Goal: Task Accomplishment & Management: Manage account settings

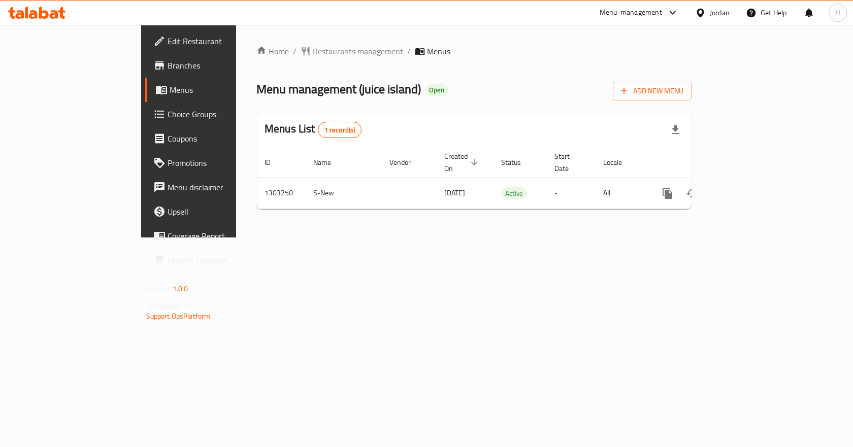
click at [153, 38] on icon at bounding box center [159, 41] width 12 height 12
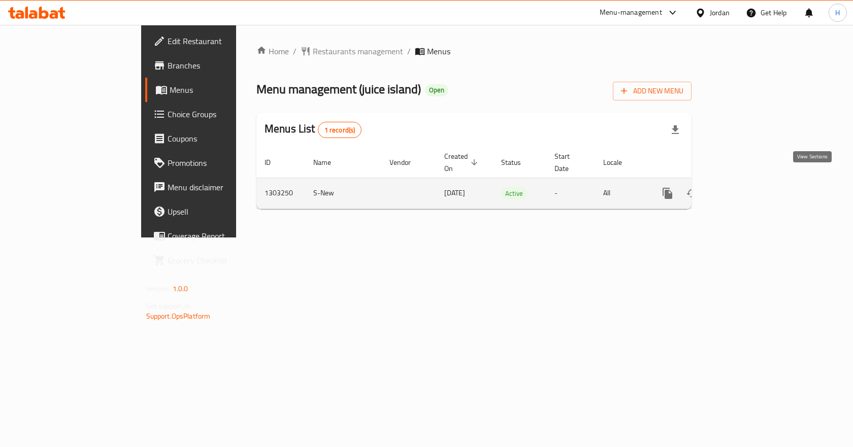
click at [753, 181] on link "enhanced table" at bounding box center [741, 193] width 24 height 24
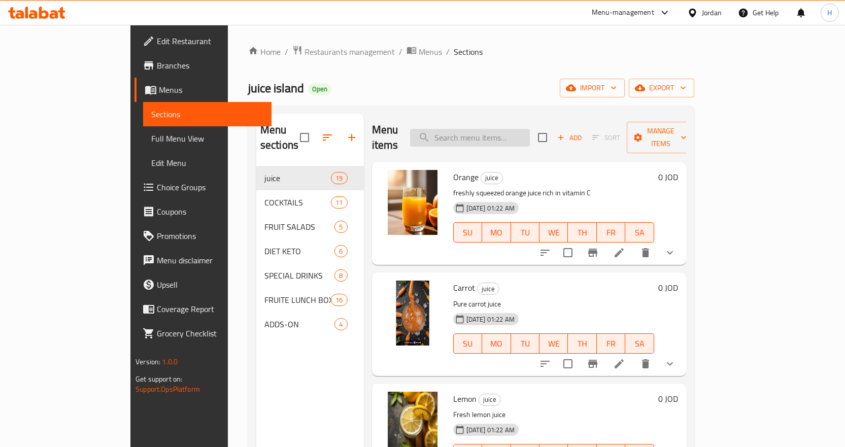
click at [491, 129] on input "search" at bounding box center [470, 138] width 120 height 18
paste input "whole island platter"
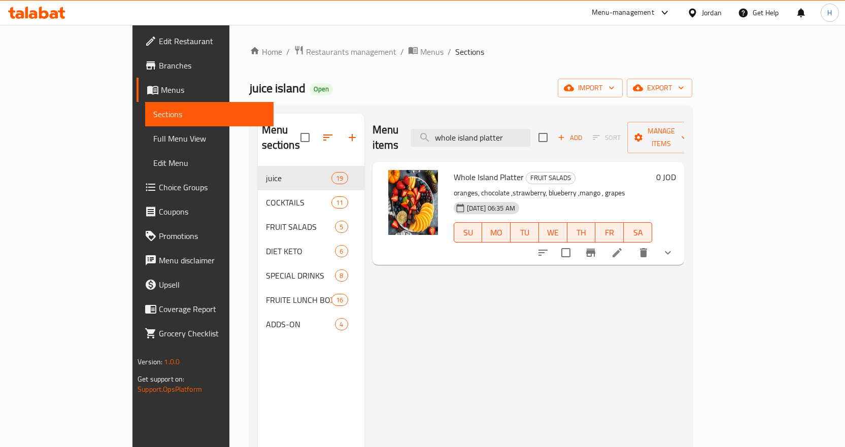
type input "whole island platter"
click at [674, 247] on icon "show more" at bounding box center [668, 253] width 12 height 12
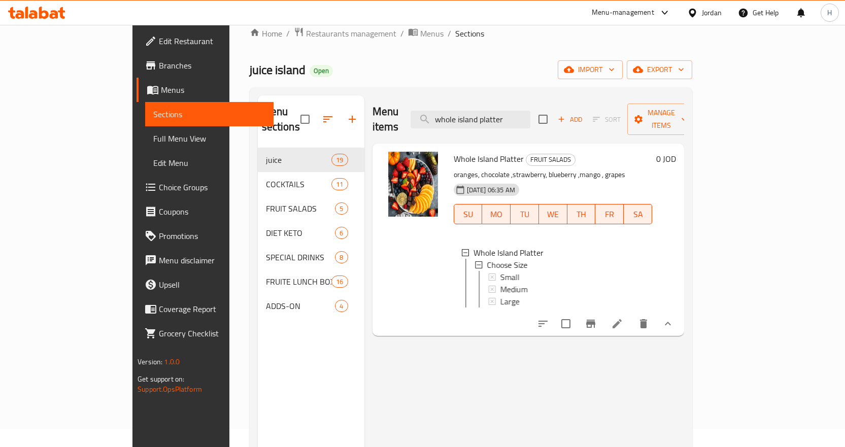
scroll to position [51, 0]
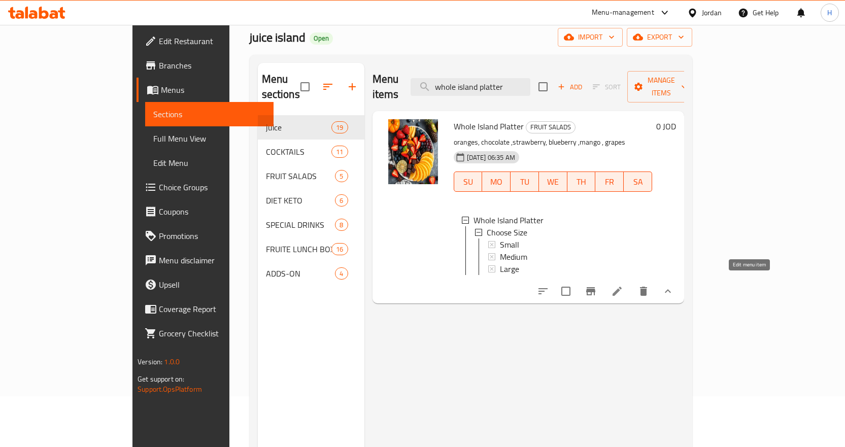
click at [622, 287] on icon at bounding box center [617, 291] width 9 height 9
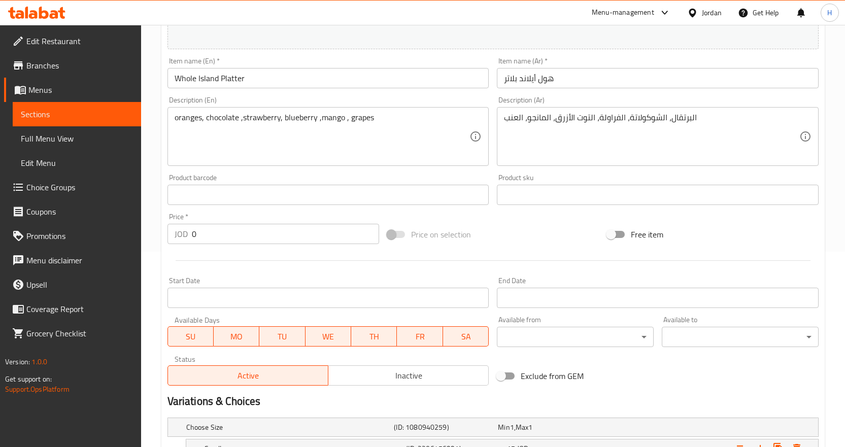
scroll to position [185, 0]
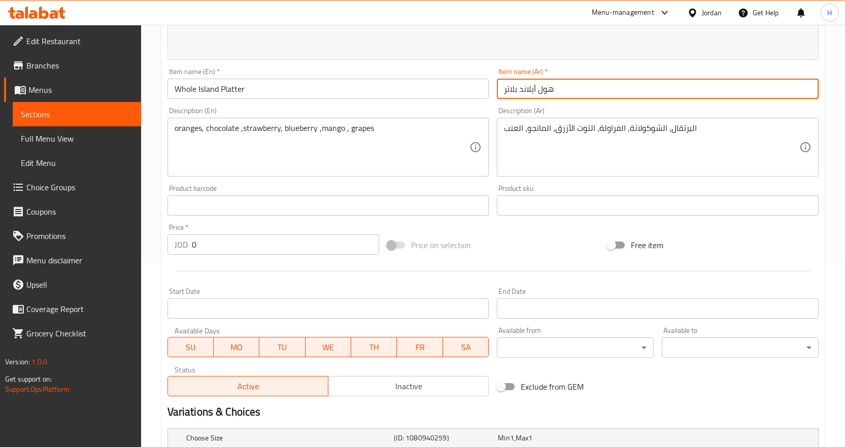
click at [566, 87] on input "هول أيلاند بلاتر" at bounding box center [658, 89] width 322 height 20
click at [79, 110] on span "Sections" at bounding box center [77, 114] width 112 height 12
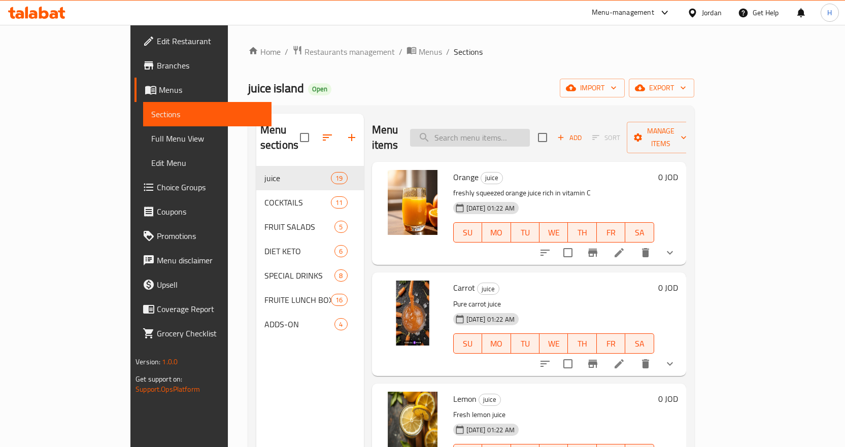
click at [506, 129] on input "search" at bounding box center [470, 138] width 120 height 18
click at [530, 129] on input "search" at bounding box center [470, 138] width 120 height 18
click at [530, 134] on input "search" at bounding box center [470, 138] width 120 height 18
click at [143, 132] on link "Full Menu View" at bounding box center [207, 138] width 128 height 24
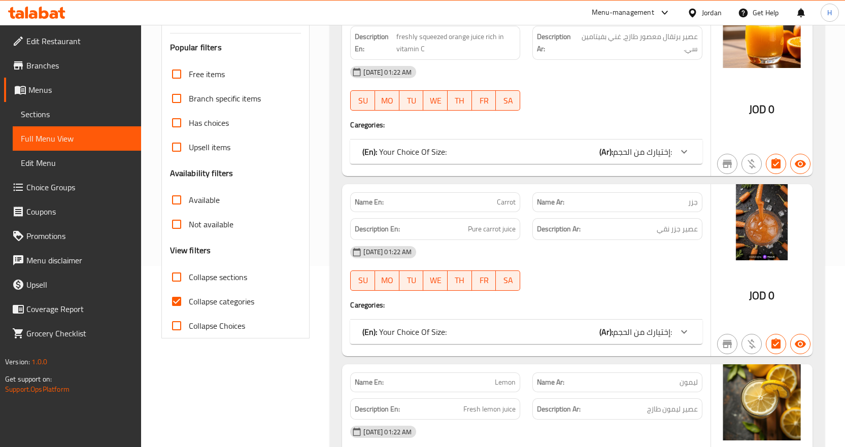
scroll to position [203, 0]
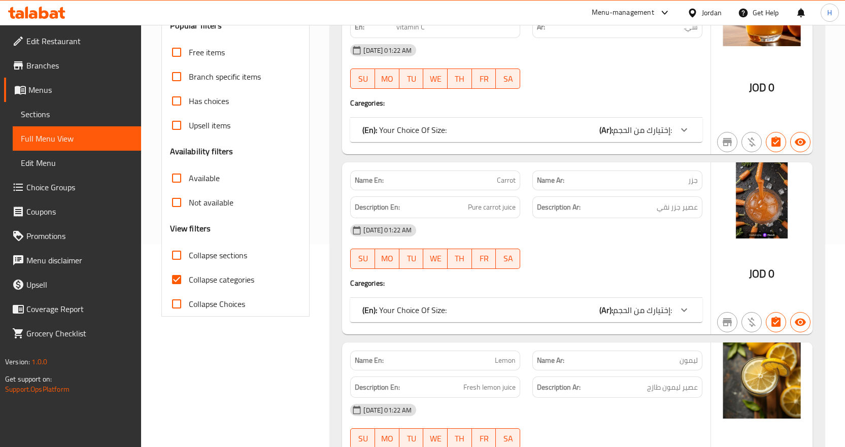
click at [210, 276] on span "Collapse categories" at bounding box center [221, 280] width 65 height 12
click at [189, 276] on input "Collapse categories" at bounding box center [176, 280] width 24 height 24
checkbox input "false"
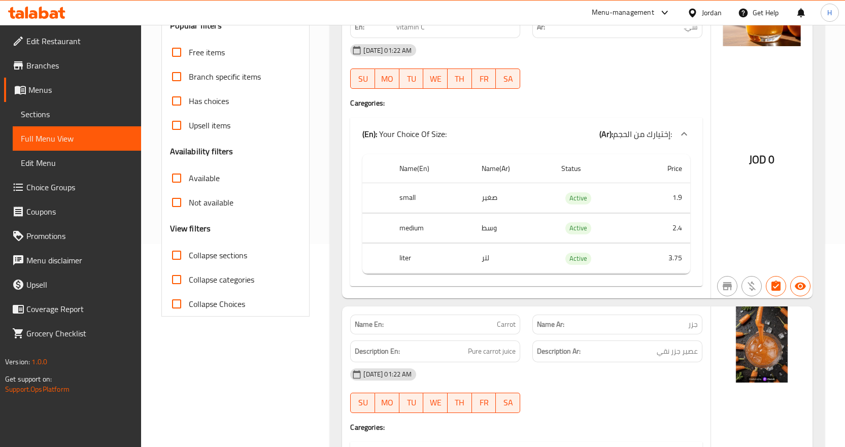
click at [569, 74] on div "[DATE] 01:22 AM SU MO TU WE TH FR SA" at bounding box center [526, 66] width 365 height 57
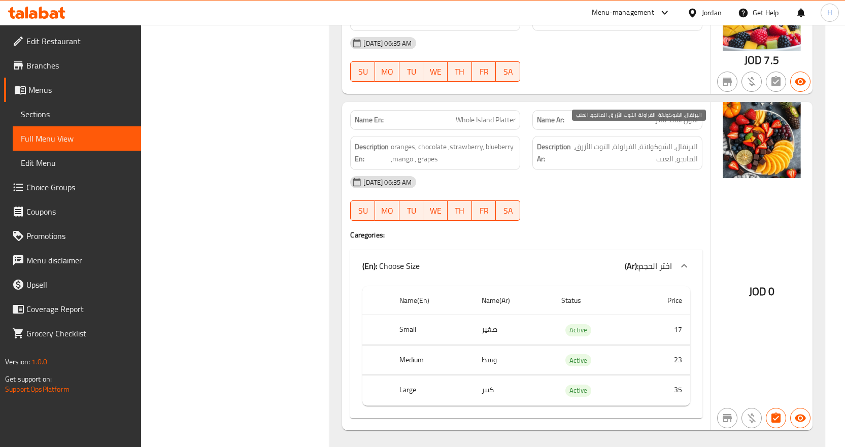
scroll to position [10537, 0]
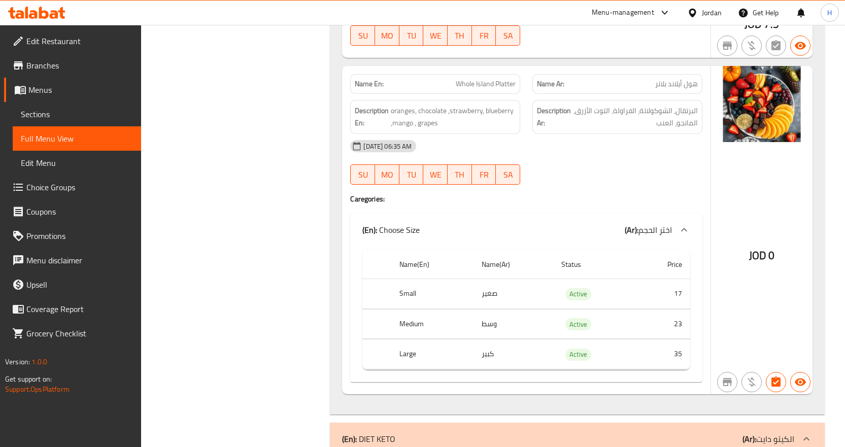
click at [599, 134] on div "[DATE] 06:35 AM" at bounding box center [526, 146] width 365 height 24
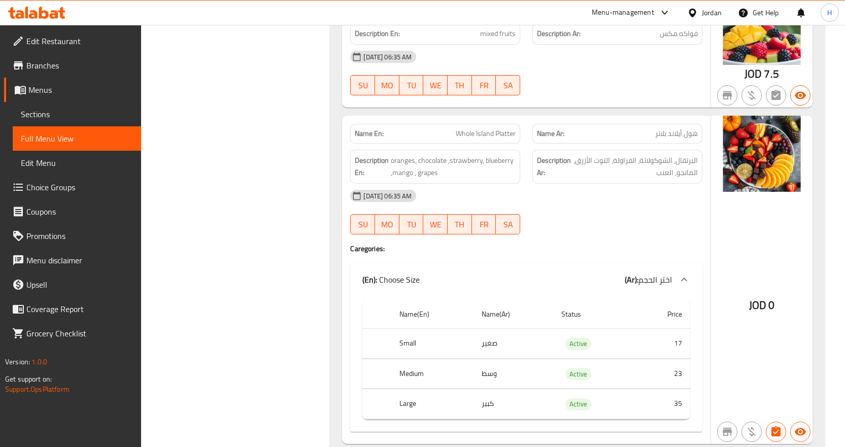
scroll to position [10385, 0]
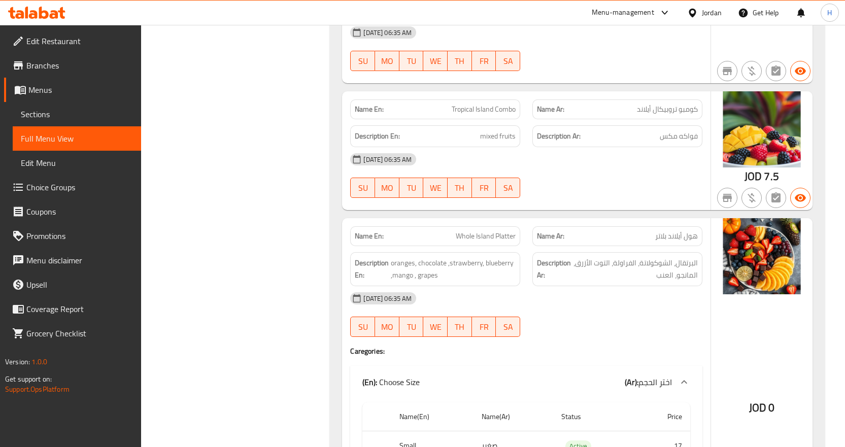
click at [663, 176] on div "[DATE] 06:35 AM SU MO TU WE TH FR SA" at bounding box center [526, 175] width 365 height 57
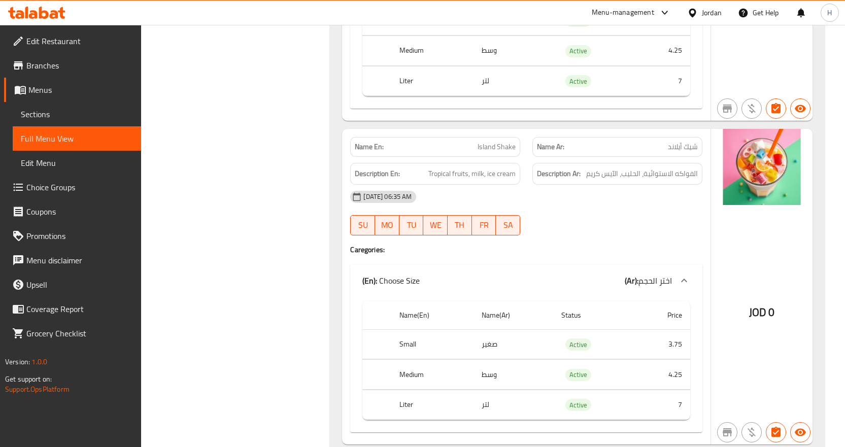
scroll to position [14463, 0]
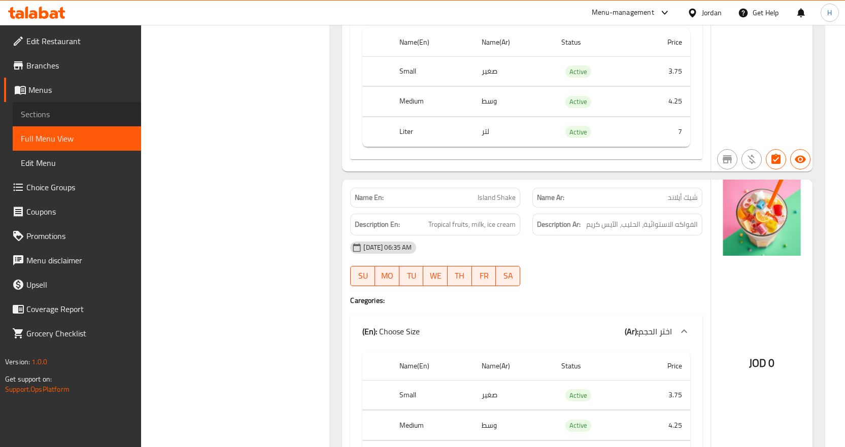
click at [58, 116] on span "Sections" at bounding box center [77, 114] width 112 height 12
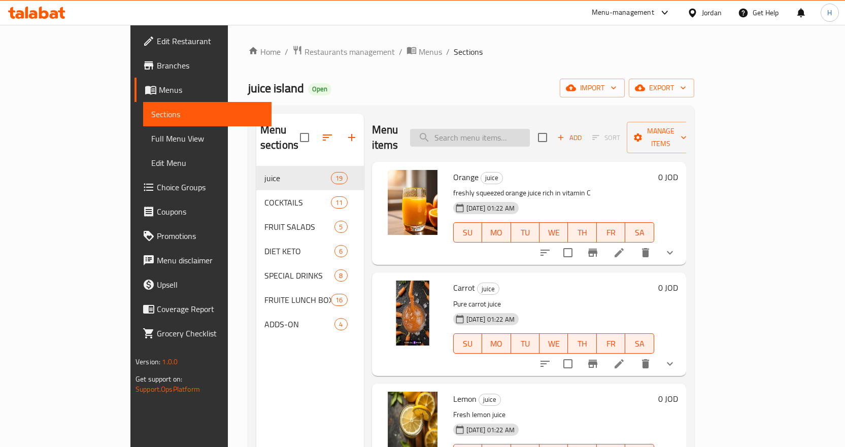
click at [530, 129] on input "search" at bounding box center [470, 138] width 120 height 18
paste input "Island Shake"
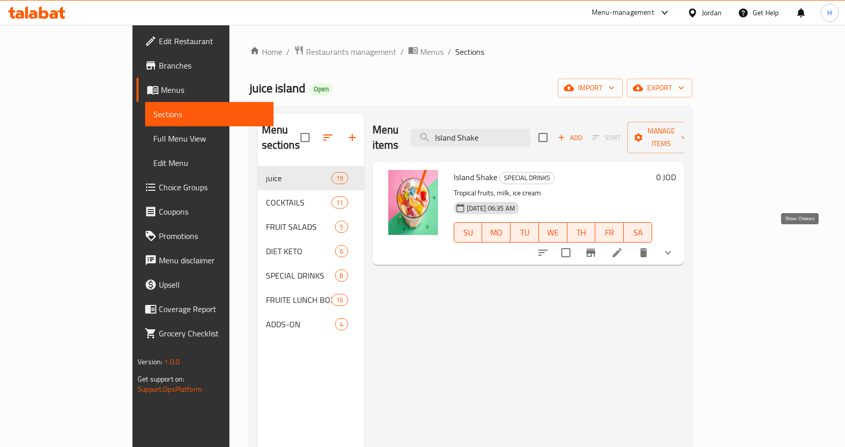
type input "Island Shake"
click at [674, 247] on icon "show more" at bounding box center [668, 253] width 12 height 12
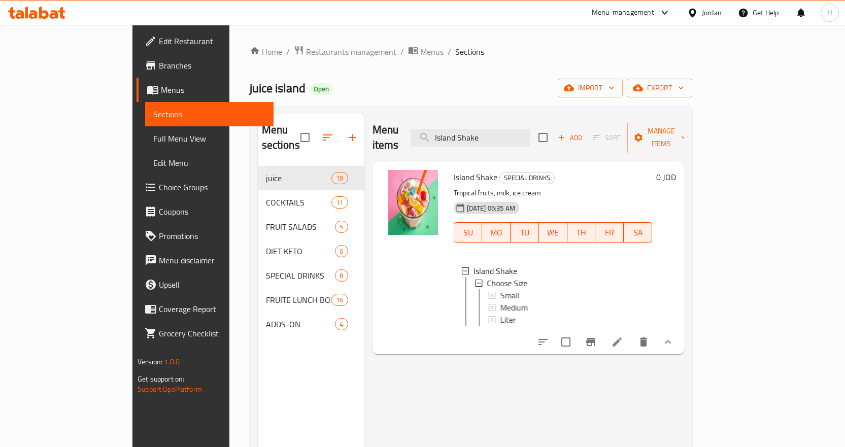
scroll to position [2, 0]
click at [632, 333] on li at bounding box center [617, 342] width 28 height 18
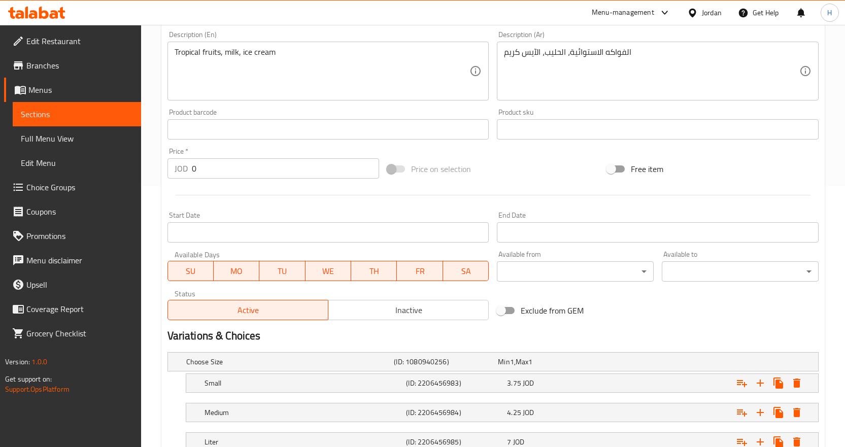
scroll to position [337, 0]
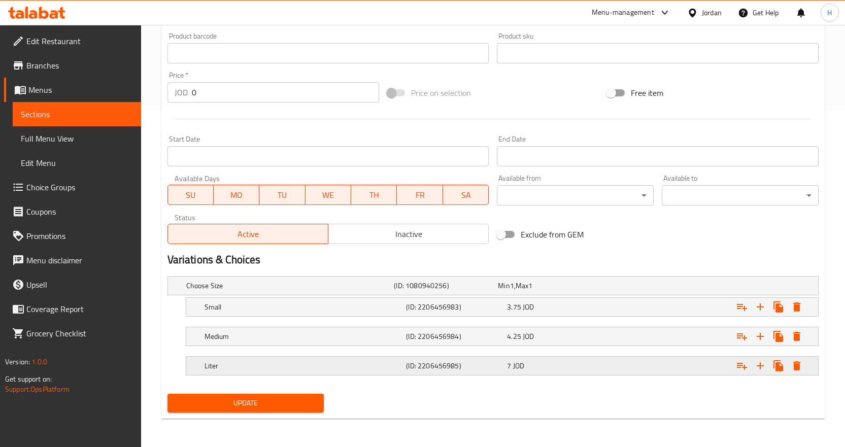
click at [598, 371] on div "7 JOD" at bounding box center [555, 366] width 101 height 14
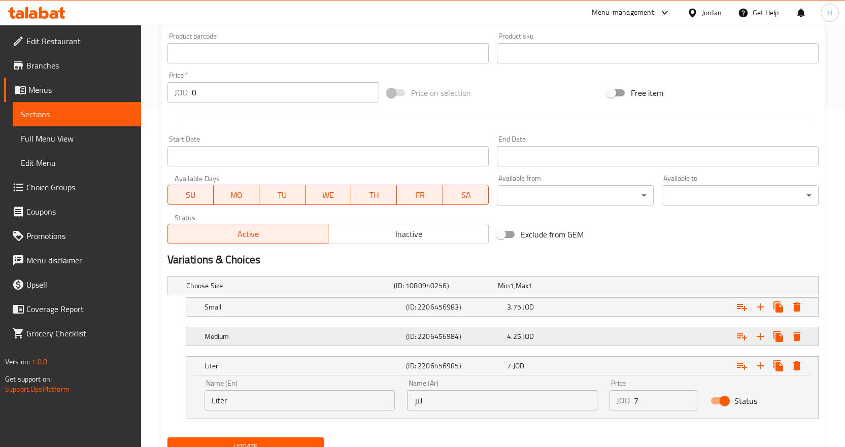
click at [580, 343] on div "4.25 JOD" at bounding box center [555, 336] width 101 height 14
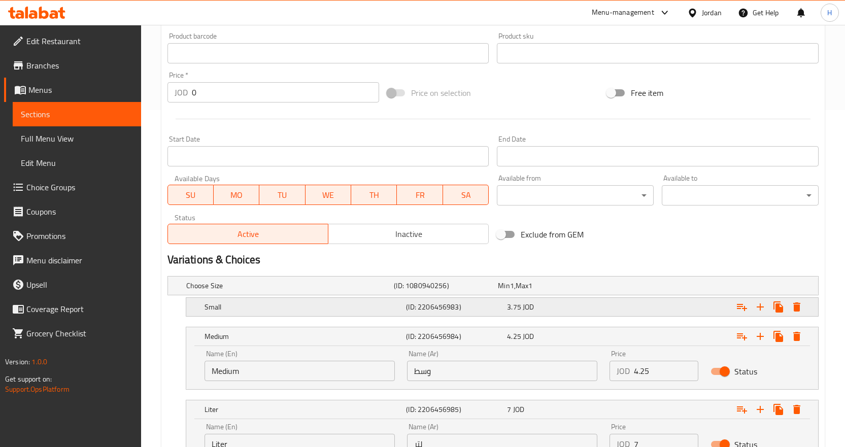
click at [582, 311] on div "3.75 JOD" at bounding box center [555, 307] width 97 height 10
